Goal: Task Accomplishment & Management: Manage account settings

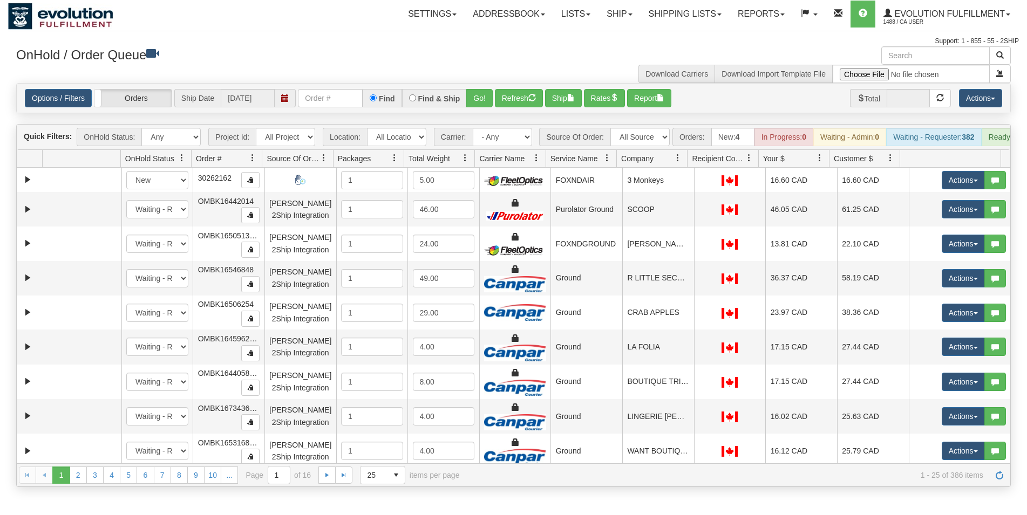
click at [329, 98] on input "text" at bounding box center [330, 98] width 65 height 18
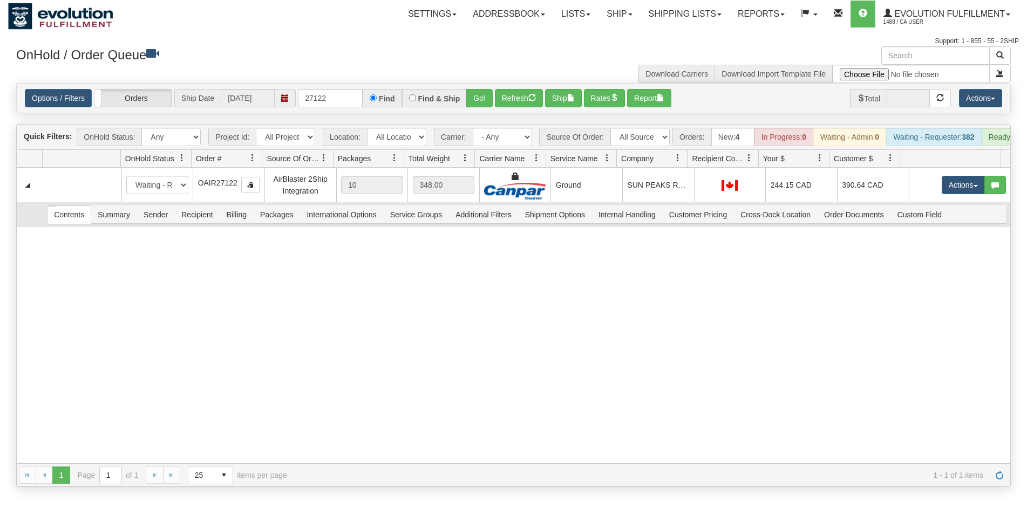
click at [574, 213] on td "Contents Summary Sender Recipient Billing Packages International Options Servic…" at bounding box center [526, 214] width 967 height 24
drag, startPoint x: 570, startPoint y: 194, endPoint x: 559, endPoint y: 156, distance: 39.3
click at [570, 193] on td "Ground" at bounding box center [586, 185] width 72 height 35
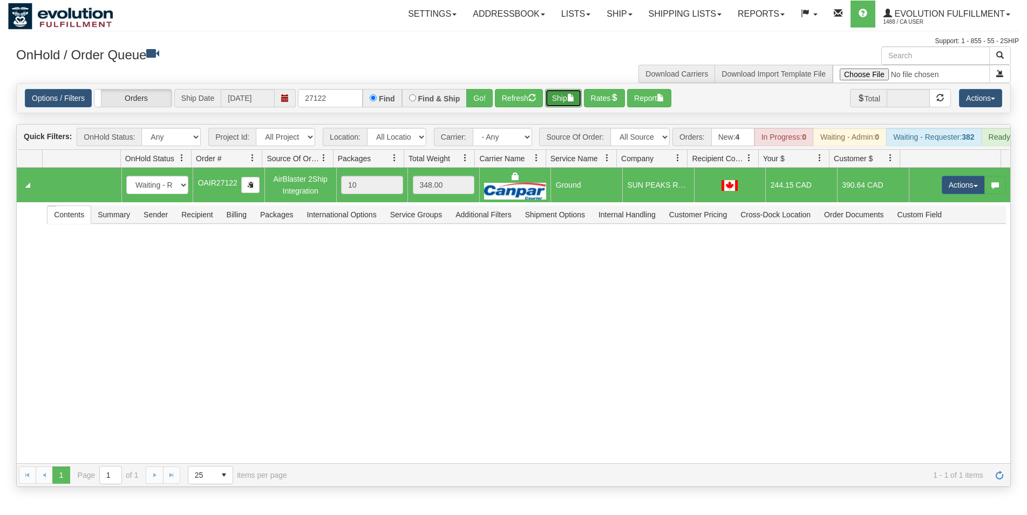
click at [565, 93] on button "Ship" at bounding box center [563, 98] width 37 height 18
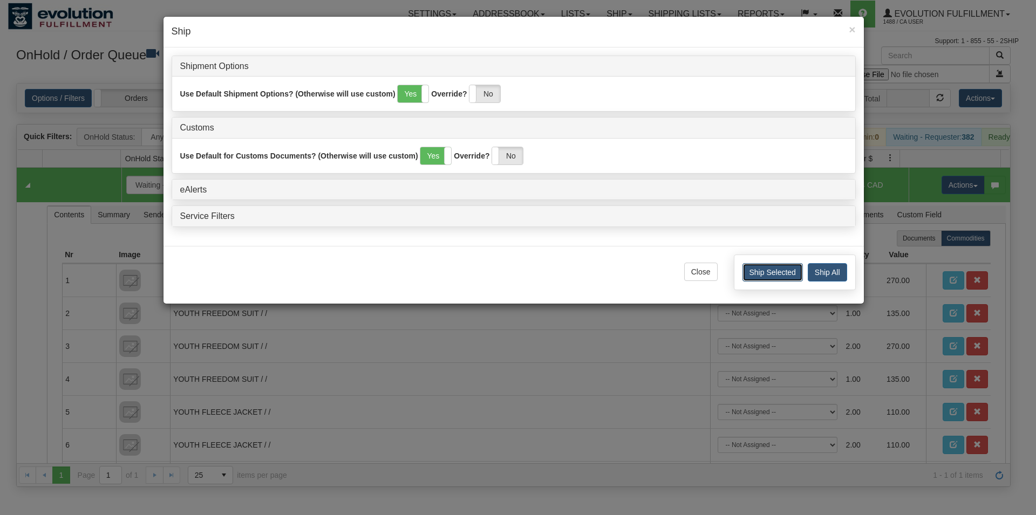
click at [755, 269] on button "Ship Selected" at bounding box center [772, 272] width 60 height 18
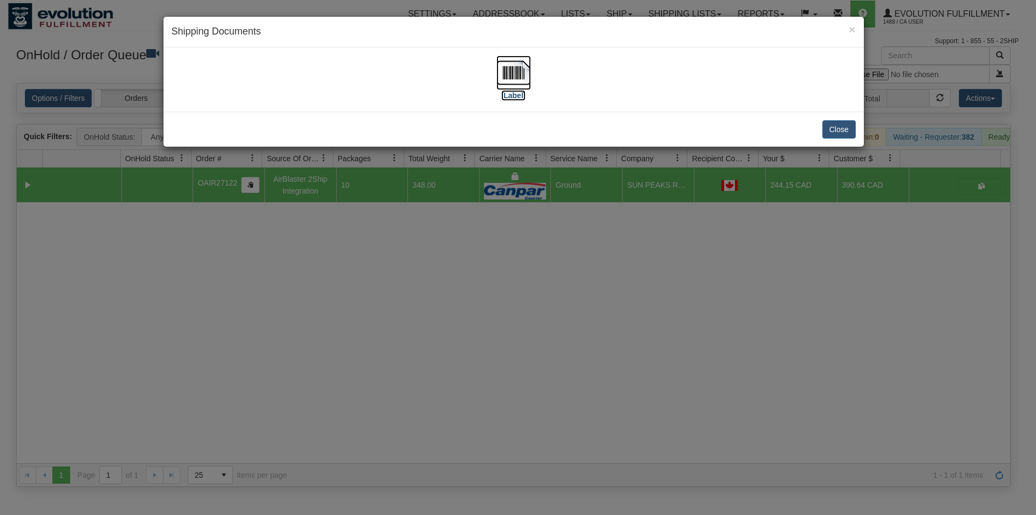
click at [507, 64] on img at bounding box center [513, 73] width 35 height 35
drag, startPoint x: 832, startPoint y: 125, endPoint x: 716, endPoint y: 134, distance: 116.3
click at [832, 125] on button "Close" at bounding box center [838, 129] width 33 height 18
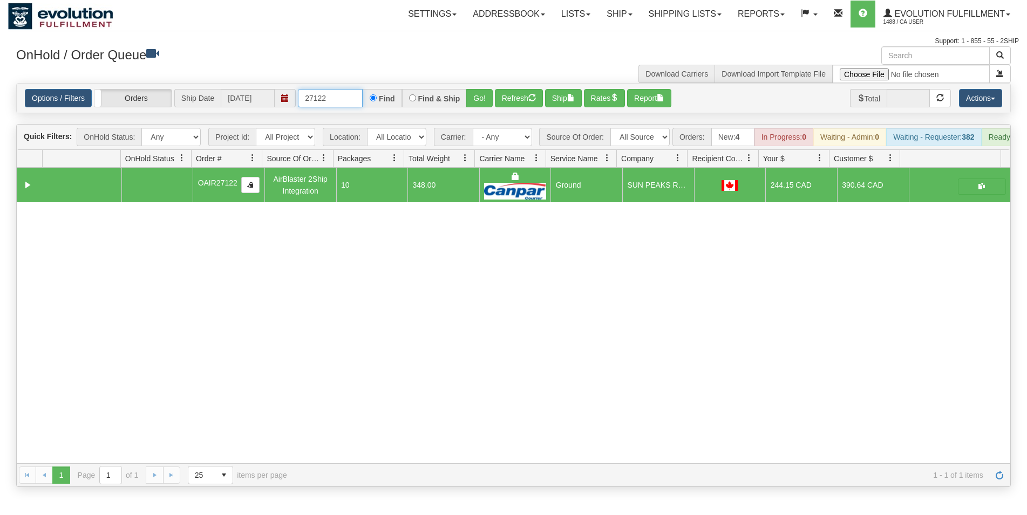
drag, startPoint x: 323, startPoint y: 101, endPoint x: 332, endPoint y: 99, distance: 9.3
click at [332, 99] on input "27122" at bounding box center [330, 98] width 65 height 18
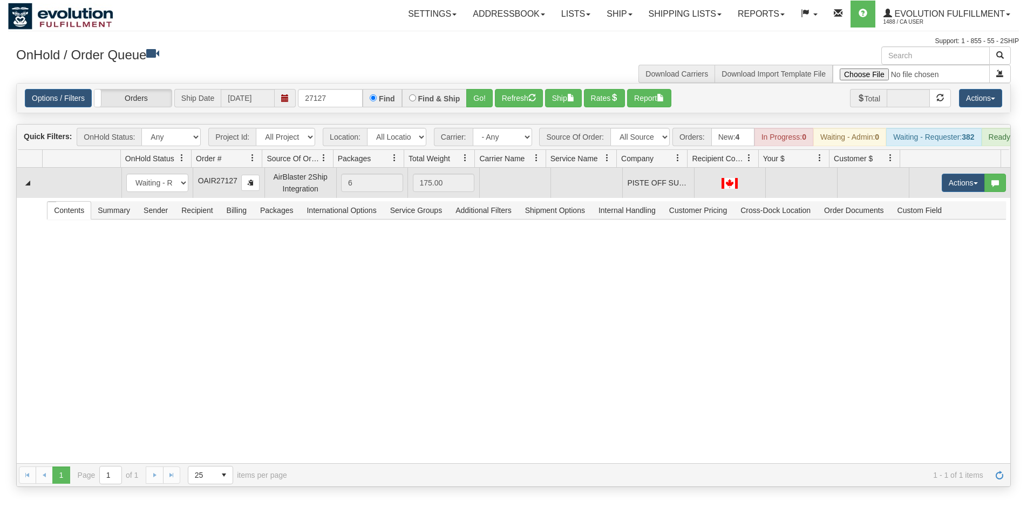
drag, startPoint x: 617, startPoint y: 182, endPoint x: 809, endPoint y: 182, distance: 192.1
click at [622, 182] on td "PISTE OFF SUPPLY CO." at bounding box center [658, 183] width 72 height 30
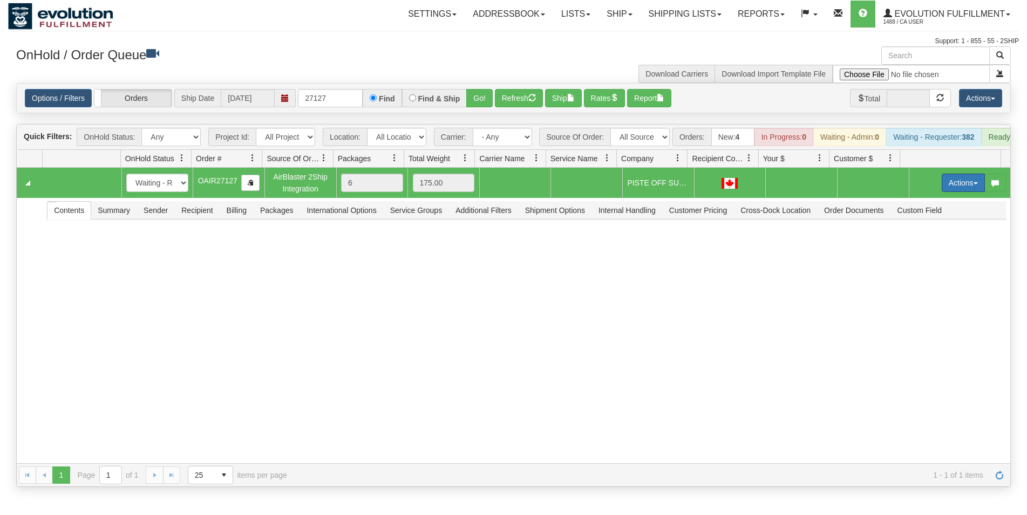
click at [946, 188] on button "Actions" at bounding box center [962, 183] width 43 height 18
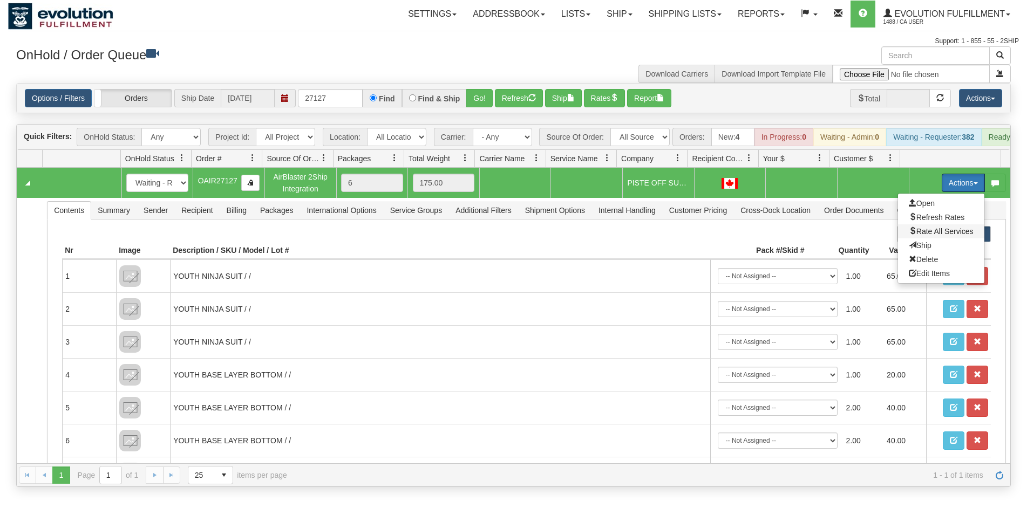
click at [933, 236] on span "Rate All Services" at bounding box center [940, 231] width 65 height 9
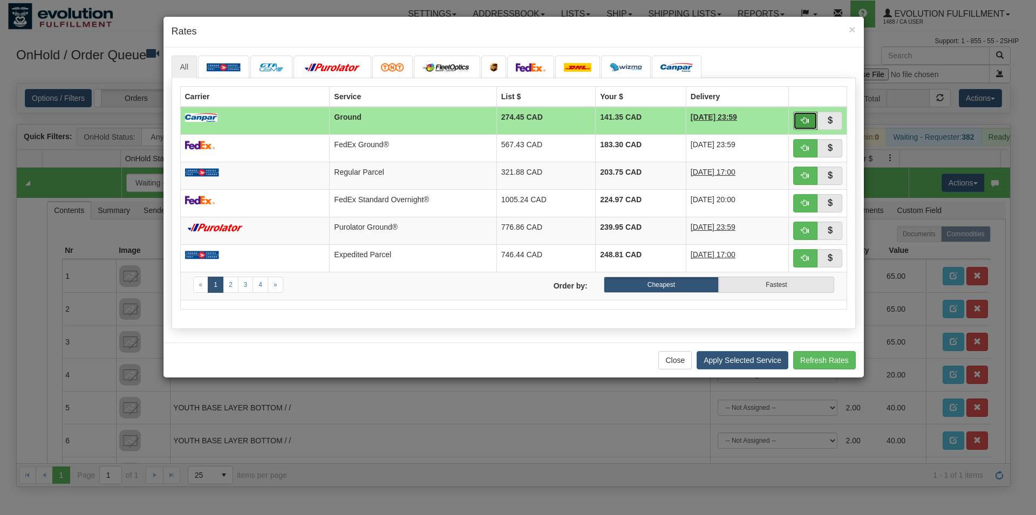
click at [804, 121] on span "button" at bounding box center [805, 121] width 8 height 8
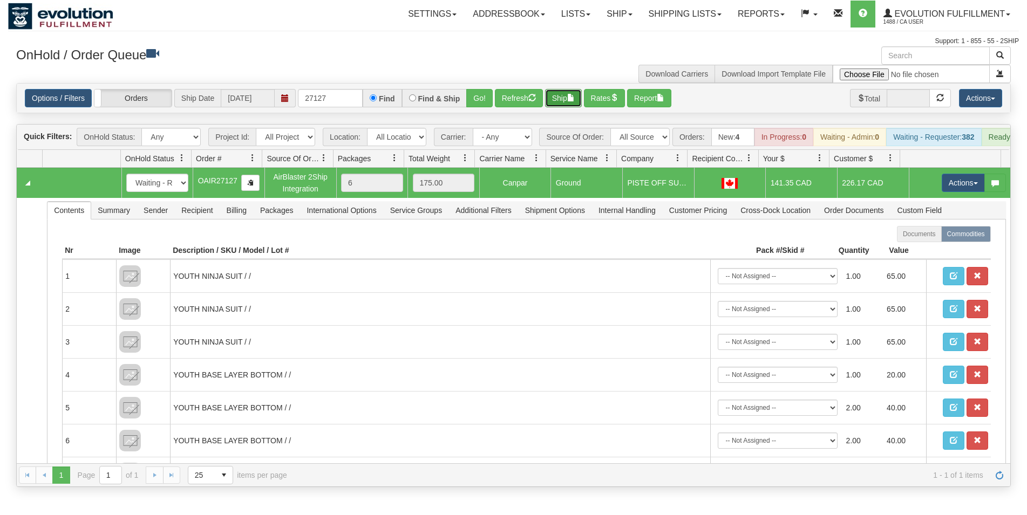
click at [569, 102] on button "Ship" at bounding box center [563, 98] width 37 height 18
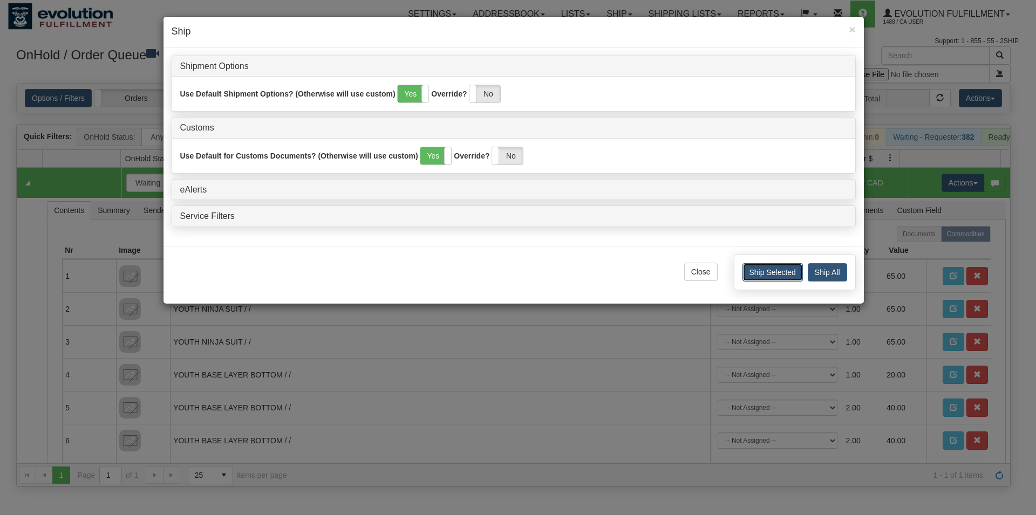
click at [760, 264] on button "Ship Selected" at bounding box center [772, 272] width 60 height 18
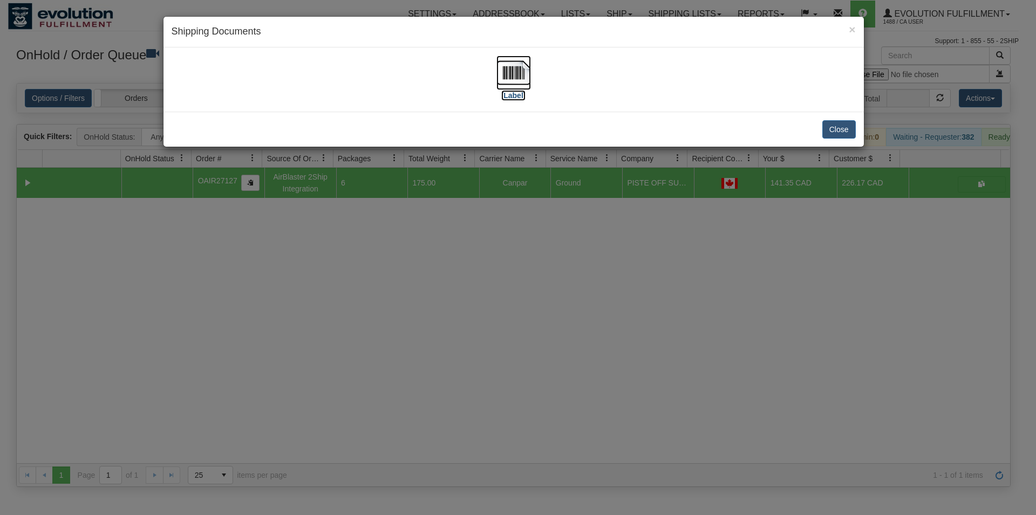
click at [497, 63] on img at bounding box center [513, 73] width 35 height 35
click at [838, 135] on button "Close" at bounding box center [838, 129] width 33 height 18
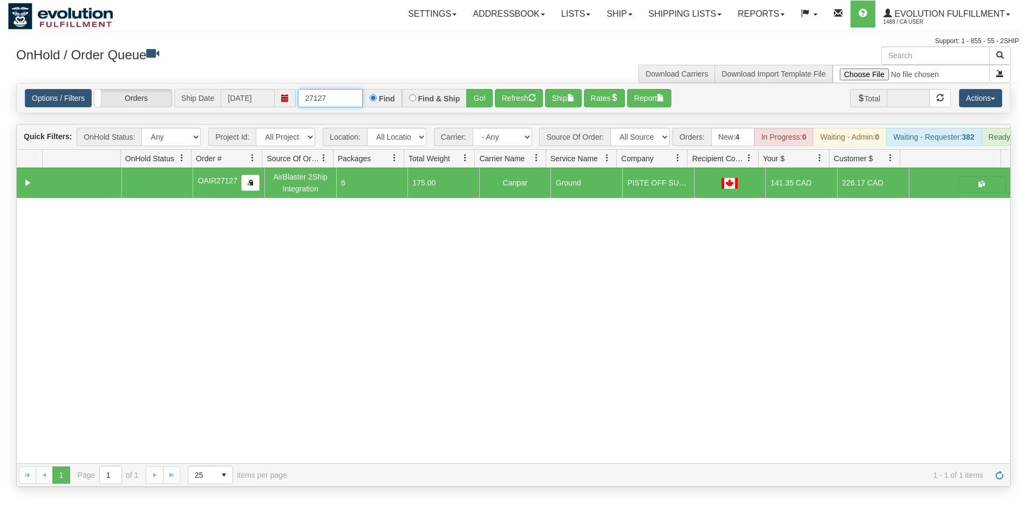
drag, startPoint x: 360, startPoint y: 98, endPoint x: 51, endPoint y: 81, distance: 309.5
click at [51, 83] on div "× Get OnHold Shipments fields - load dt: 505 Get OnHold Shipments fields - tran…" at bounding box center [513, 266] width 1010 height 441
type input "2"
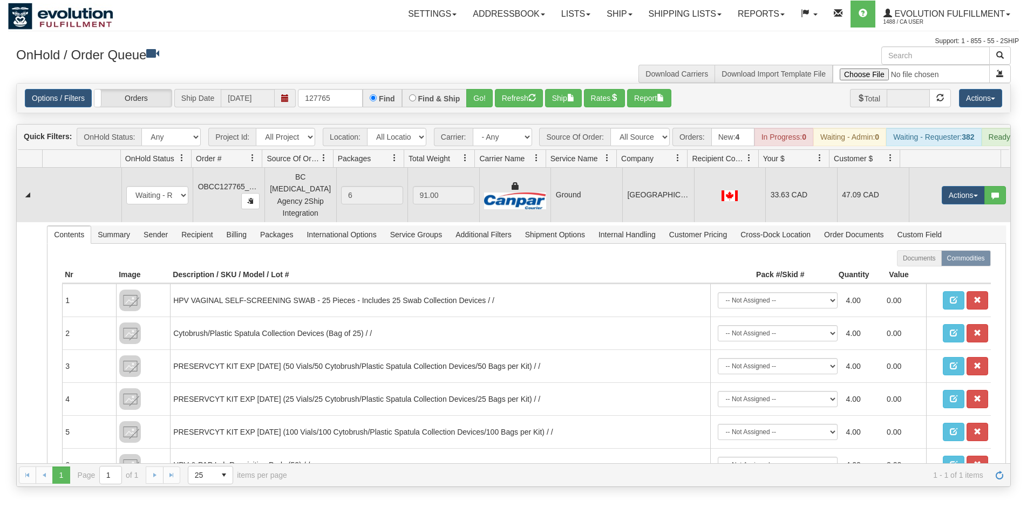
click at [569, 194] on td "Ground" at bounding box center [586, 195] width 72 height 54
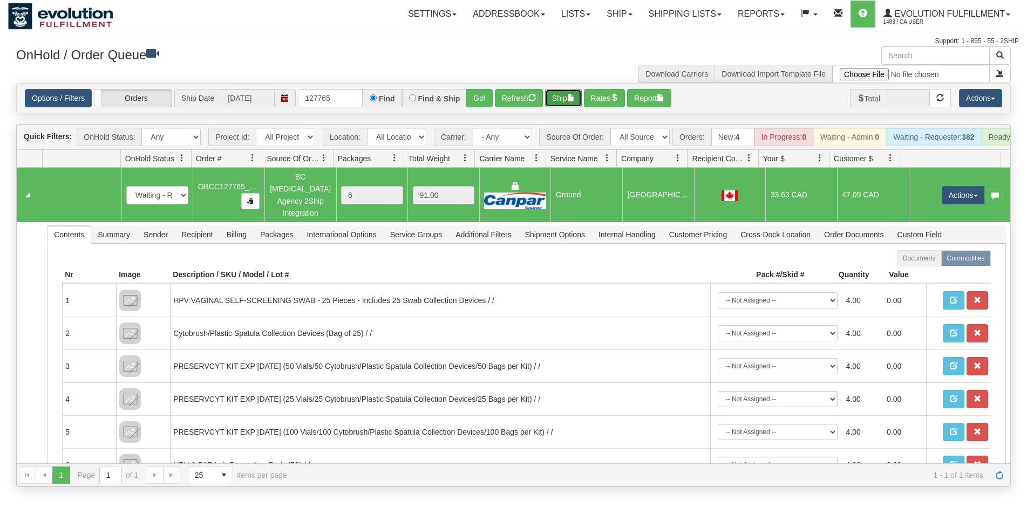
click at [572, 91] on button "Ship" at bounding box center [563, 98] width 37 height 18
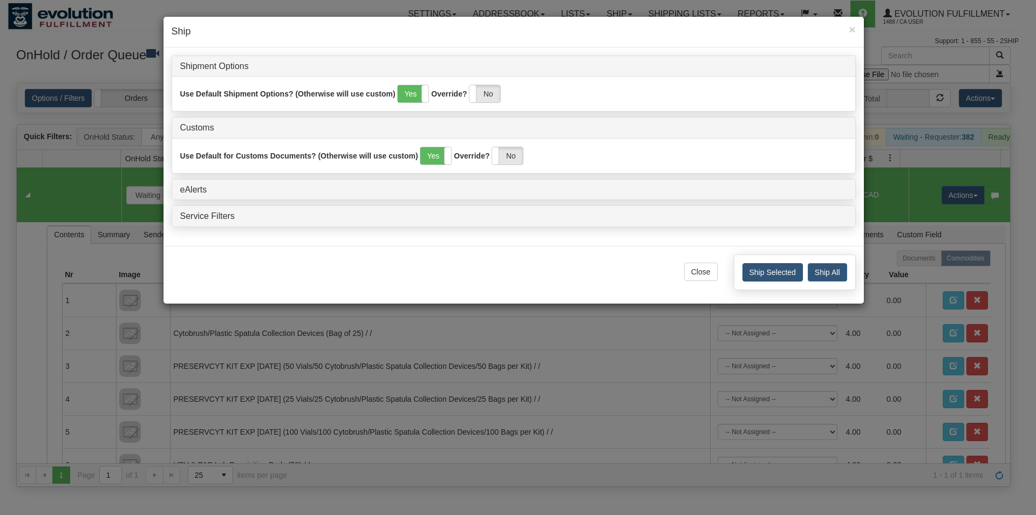
drag, startPoint x: 762, startPoint y: 261, endPoint x: 763, endPoint y: 269, distance: 8.7
click at [762, 265] on div "Ship Selected Ship All" at bounding box center [795, 273] width 122 height 36
drag, startPoint x: 763, startPoint y: 269, endPoint x: 755, endPoint y: 268, distance: 7.7
click at [762, 270] on button "Ship Selected" at bounding box center [772, 272] width 60 height 18
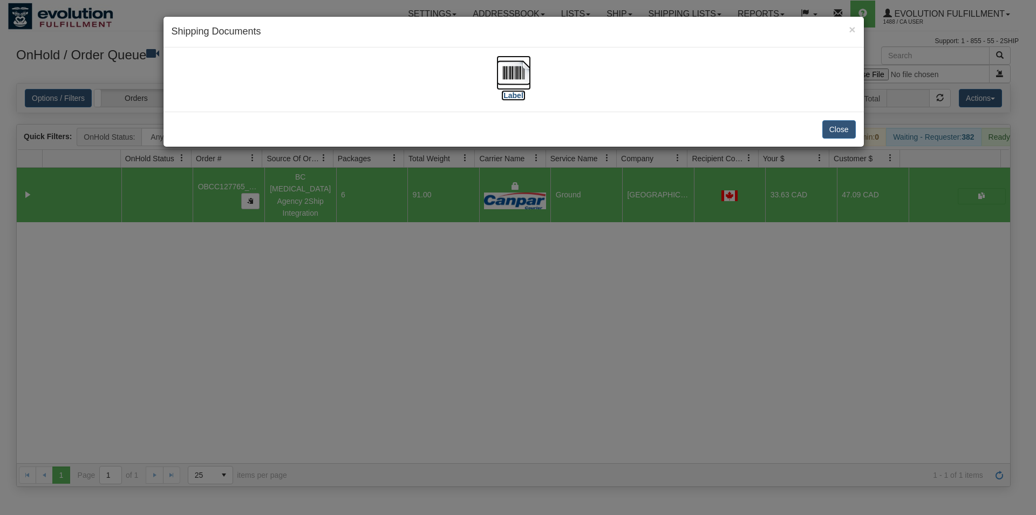
click at [522, 74] on img at bounding box center [513, 73] width 35 height 35
click at [856, 135] on div "Close" at bounding box center [513, 129] width 700 height 35
click at [830, 126] on button "Close" at bounding box center [838, 129] width 33 height 18
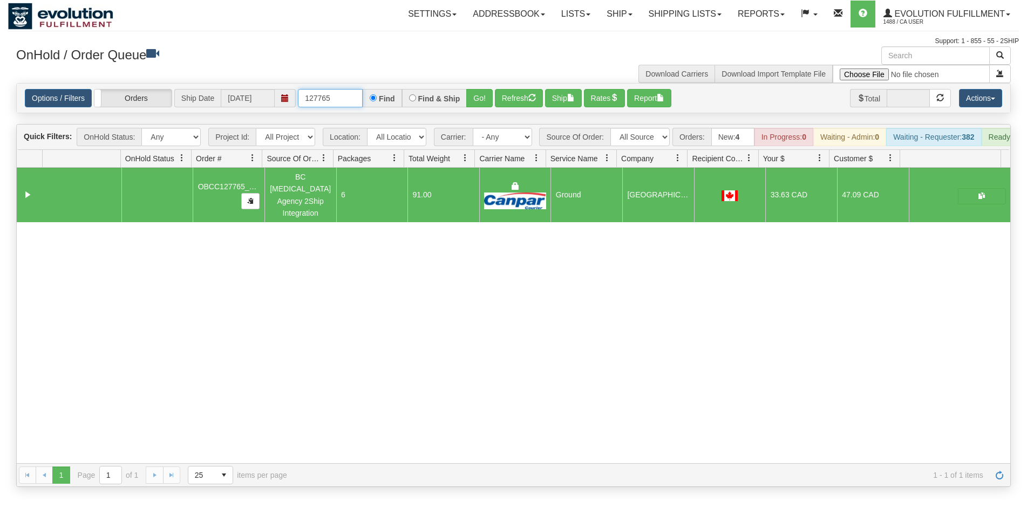
drag, startPoint x: 322, startPoint y: 102, endPoint x: 344, endPoint y: 98, distance: 21.9
click at [344, 98] on input "127765" at bounding box center [330, 98] width 65 height 18
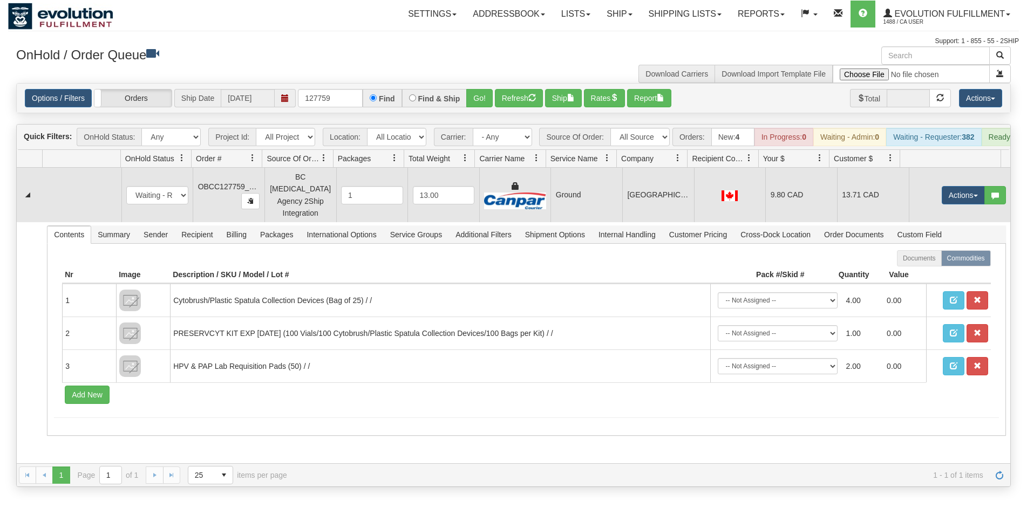
click at [765, 201] on td "9.80 CAD" at bounding box center [801, 195] width 72 height 54
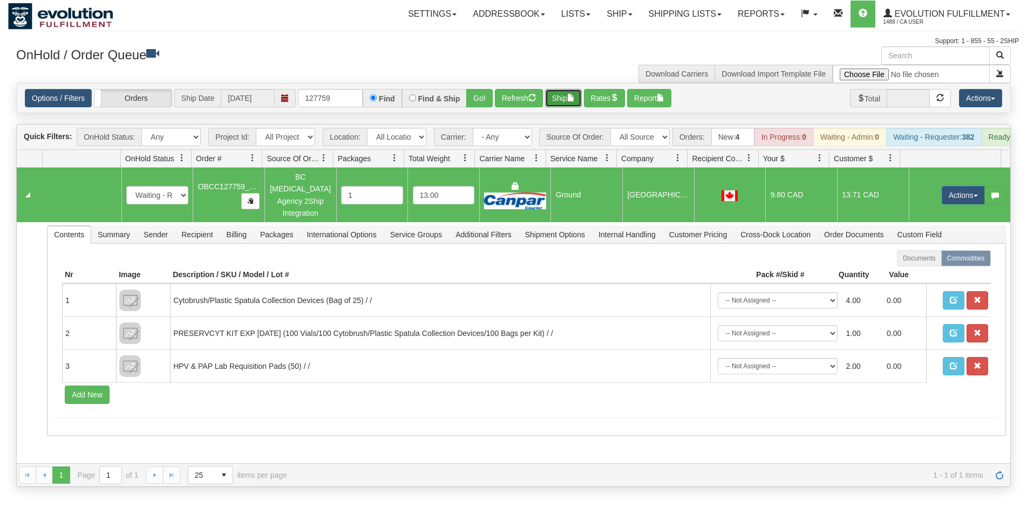
click at [563, 100] on button "Ship" at bounding box center [563, 98] width 37 height 18
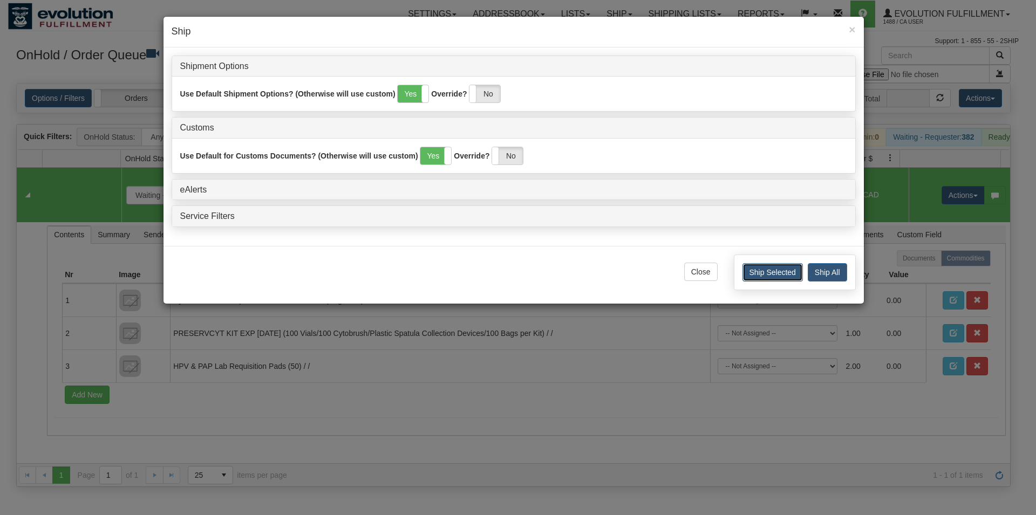
click at [780, 274] on button "Ship Selected" at bounding box center [772, 272] width 60 height 18
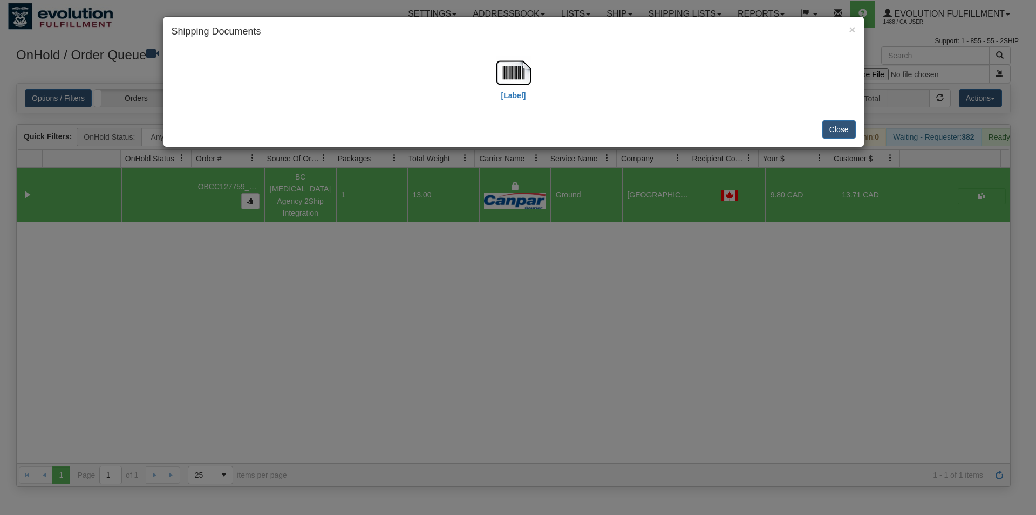
click at [495, 69] on div "[Label]" at bounding box center [514, 80] width 684 height 48
click at [496, 70] on div "[Label]" at bounding box center [514, 80] width 684 height 48
click at [509, 71] on img at bounding box center [513, 73] width 35 height 35
click at [510, 85] on img at bounding box center [513, 73] width 35 height 35
click at [841, 133] on button "Close" at bounding box center [838, 129] width 33 height 18
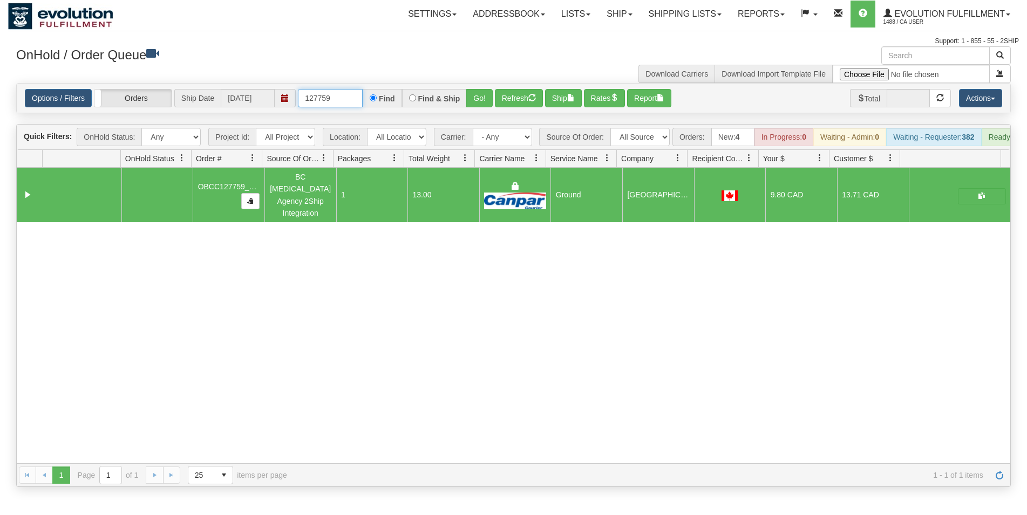
drag, startPoint x: 324, startPoint y: 101, endPoint x: 340, endPoint y: 101, distance: 16.2
click at [340, 101] on input "127759" at bounding box center [330, 98] width 65 height 18
type input "127753"
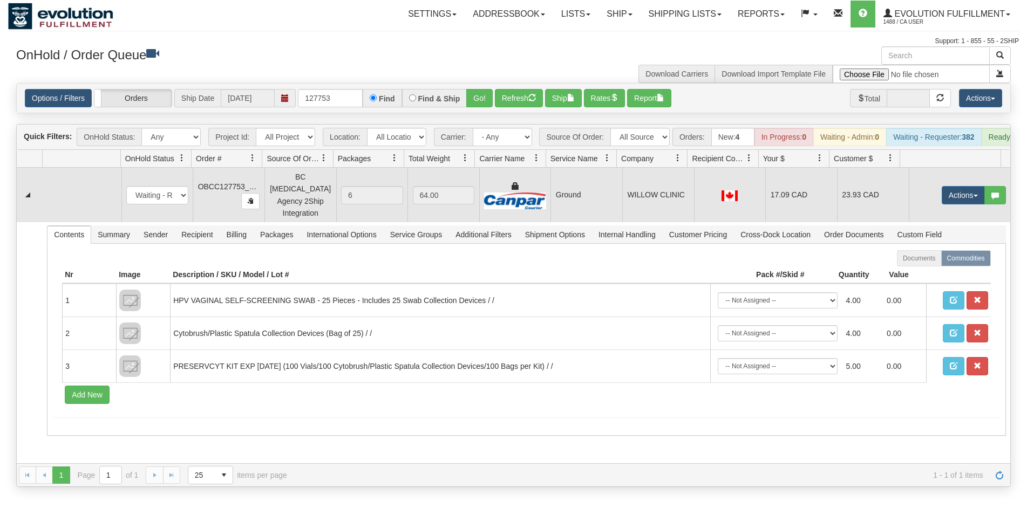
click at [696, 204] on td at bounding box center [730, 195] width 72 height 54
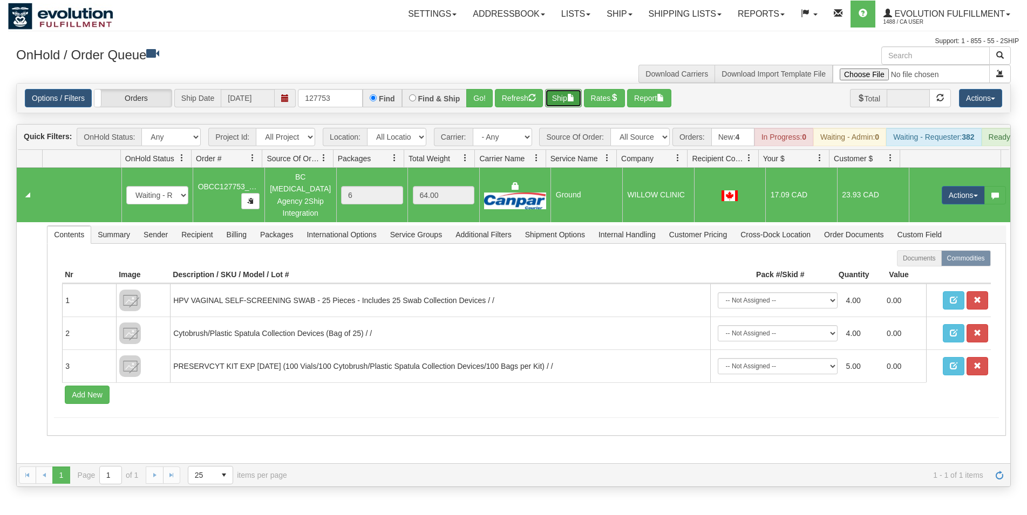
click at [566, 95] on button "Ship" at bounding box center [563, 98] width 37 height 18
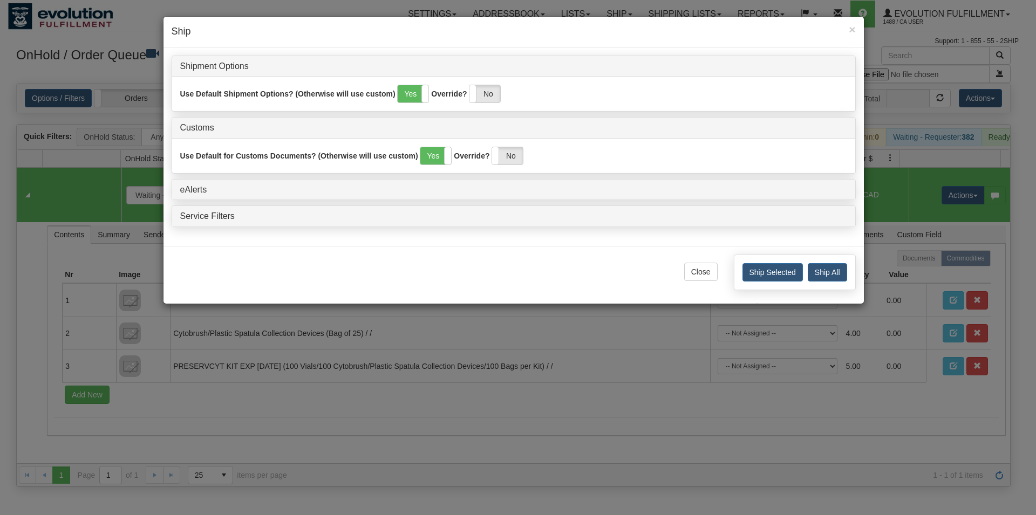
click at [759, 283] on div "Ship Selected Ship All" at bounding box center [795, 273] width 122 height 36
click at [760, 275] on button "Ship Selected" at bounding box center [772, 272] width 60 height 18
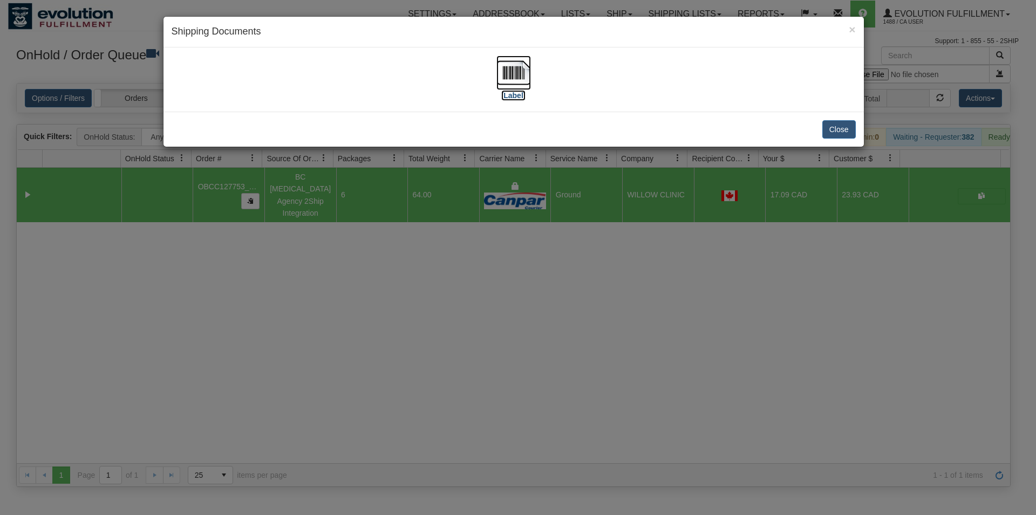
click at [514, 84] on img at bounding box center [513, 73] width 35 height 35
click at [515, 71] on img at bounding box center [513, 73] width 35 height 35
